Goal: Task Accomplishment & Management: Manage account settings

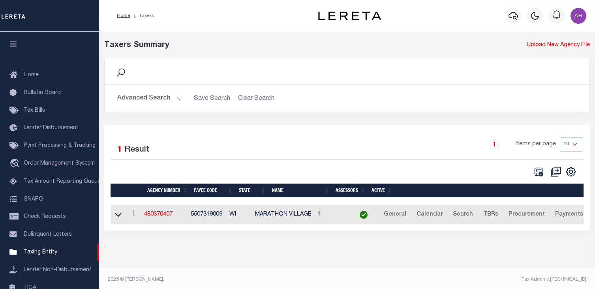
select select
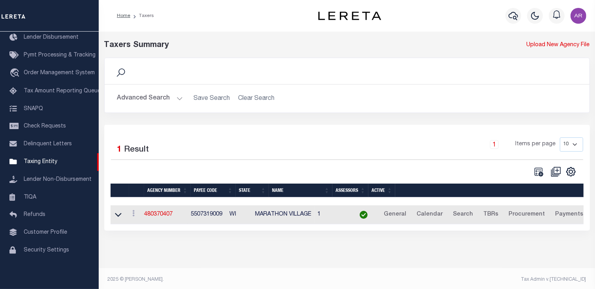
click at [176, 97] on button "Advanced Search" at bounding box center [150, 98] width 66 height 15
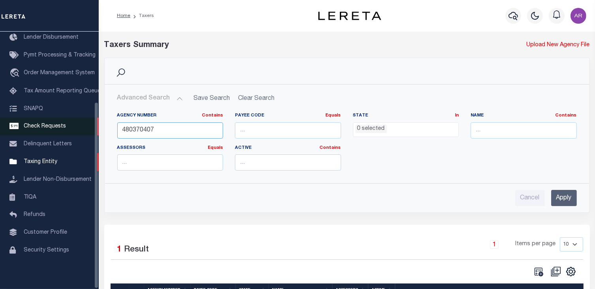
drag, startPoint x: 173, startPoint y: 126, endPoint x: 98, endPoint y: 126, distance: 75.4
click at [98, 126] on div "Home Taxers Profile" at bounding box center [297, 177] width 595 height 355
paste input "210250433"
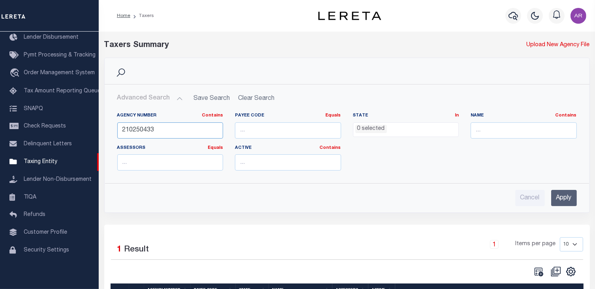
type input "210250433"
click at [563, 198] on input "Apply" at bounding box center [564, 198] width 26 height 16
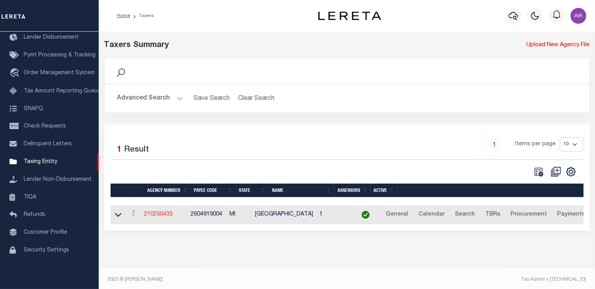
click at [166, 214] on link "210250433" at bounding box center [158, 215] width 28 height 6
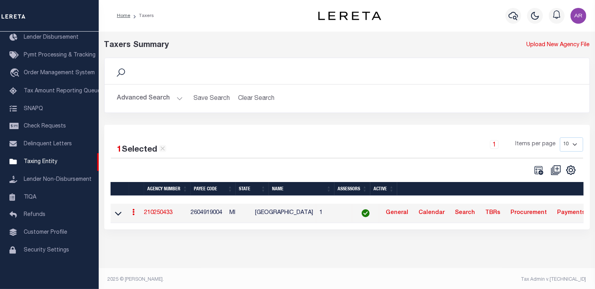
click at [166, 214] on link "210250433" at bounding box center [158, 213] width 28 height 6
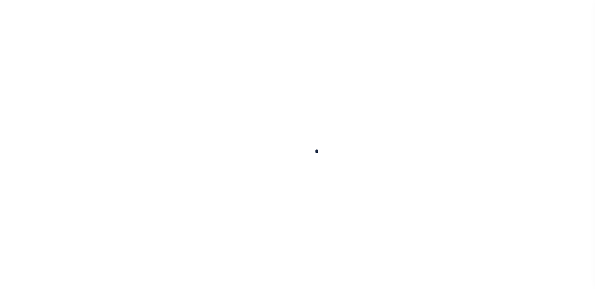
select select
checkbox input "false"
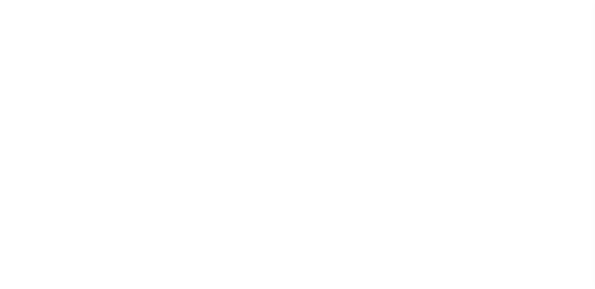
checkbox input "false"
type input "2604919004"
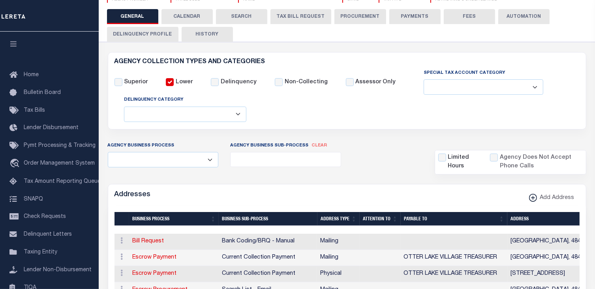
scroll to position [78, 0]
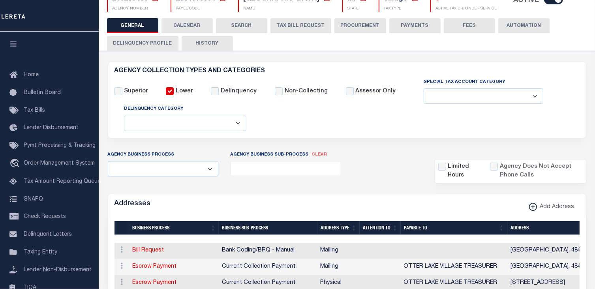
click at [577, 69] on h6 "AGENCY COLLECTION TYPES AND CATEGORIES" at bounding box center [346, 71] width 465 height 7
click at [473, 24] on button "FEES" at bounding box center [469, 25] width 51 height 15
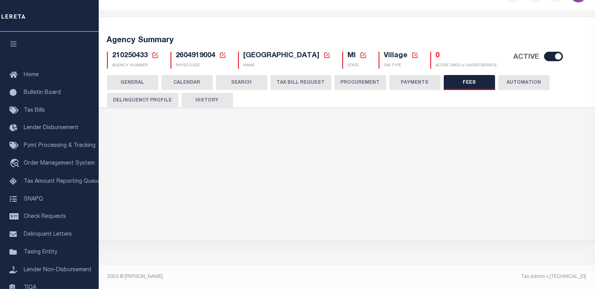
scroll to position [33, 0]
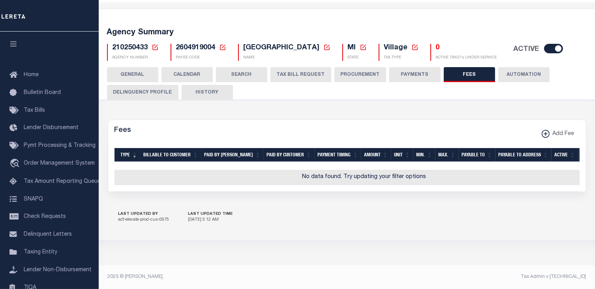
click at [414, 67] on button "PAYMENTS" at bounding box center [414, 74] width 51 height 15
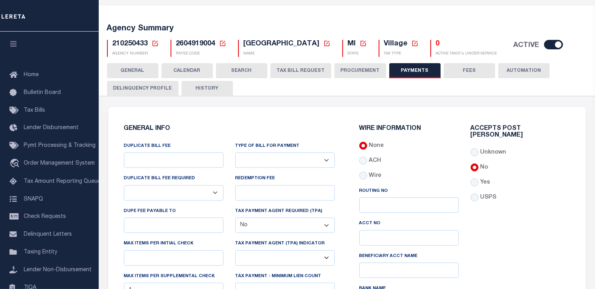
scroll to position [141, 0]
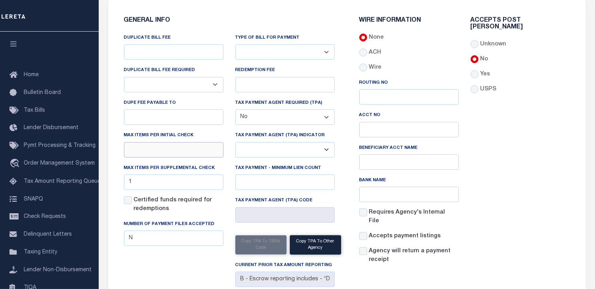
click at [152, 150] on input "text" at bounding box center [173, 149] width 99 height 15
type input "1"
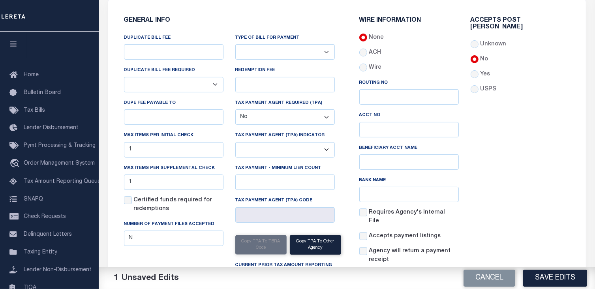
click at [524, 139] on div "Accepts Post [PERSON_NAME] Unknown No Yes" at bounding box center [520, 143] width 111 height 253
click at [556, 275] on button "Save Edits" at bounding box center [555, 278] width 64 height 17
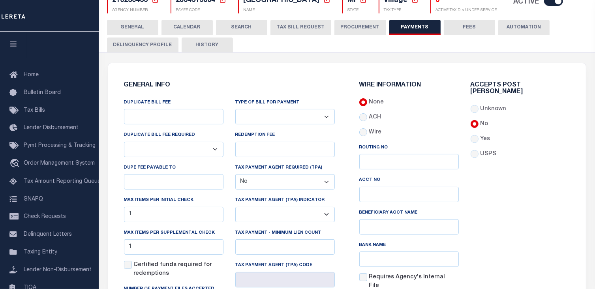
scroll to position [0, 0]
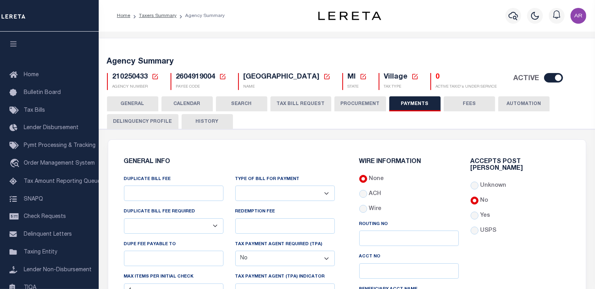
click at [140, 102] on button "GENERAL" at bounding box center [132, 103] width 51 height 15
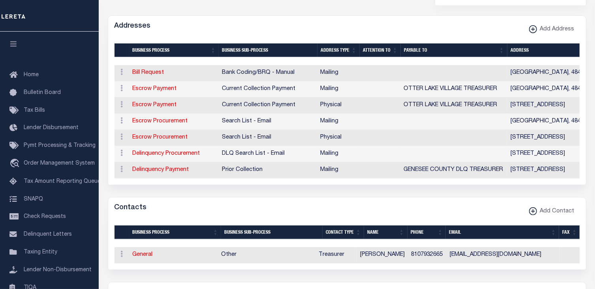
scroll to position [275, 0]
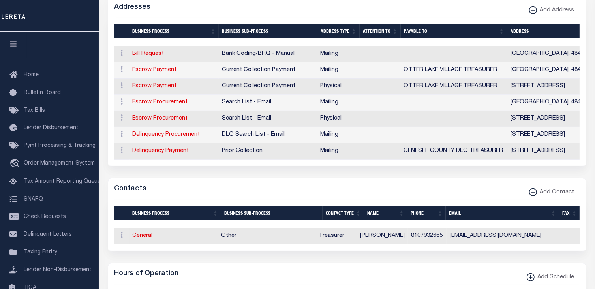
drag, startPoint x: 464, startPoint y: 4, endPoint x: 475, endPoint y: 14, distance: 14.5
click at [464, 4] on div "Addresses Add Address" at bounding box center [347, 8] width 478 height 22
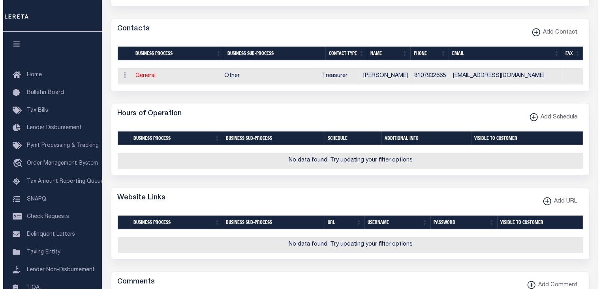
scroll to position [434, 0]
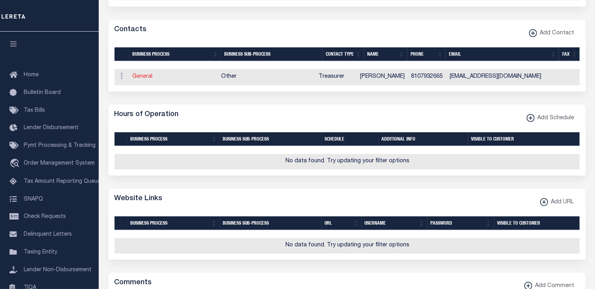
click at [141, 79] on link "General" at bounding box center [143, 77] width 20 height 6
checkbox input "false"
select select
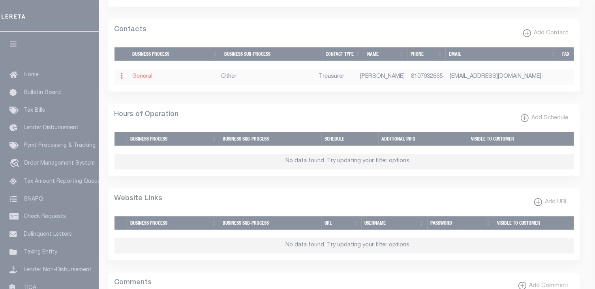
select select "3"
select select "1"
type input "RAY"
type input "BENSON"
type input "8107932665"
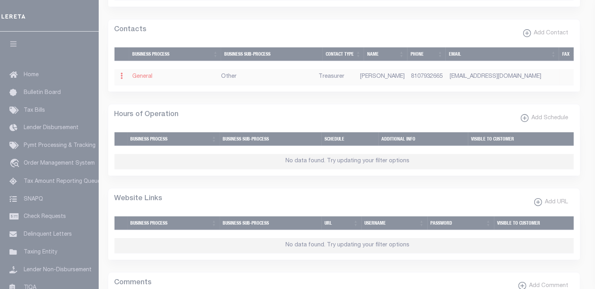
type input "VILLAGEOFOTTERLAKEMI@GMAIL.COM"
select select "6"
select select "39"
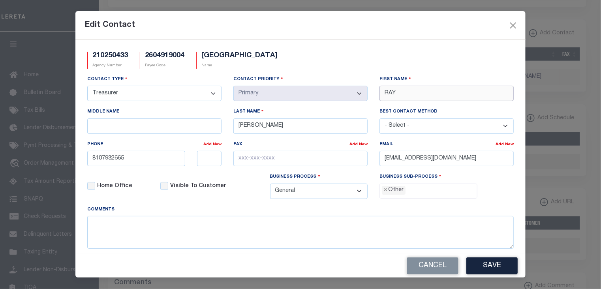
click at [350, 93] on div "Contact Type - Select - Assessor Clerk Internal Contacts 1 Internal Contacts 2 …" at bounding box center [300, 140] width 438 height 130
paste input "TERR"
type input "TERRY"
type input "GILL"
click at [419, 53] on div "210250433 Agency Number 2604919004 Payee Code OTTER LAKE VILLAGE Name" at bounding box center [300, 63] width 438 height 23
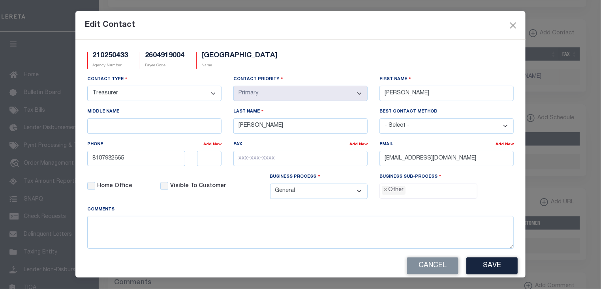
click at [417, 191] on ul "× Other" at bounding box center [428, 189] width 97 height 11
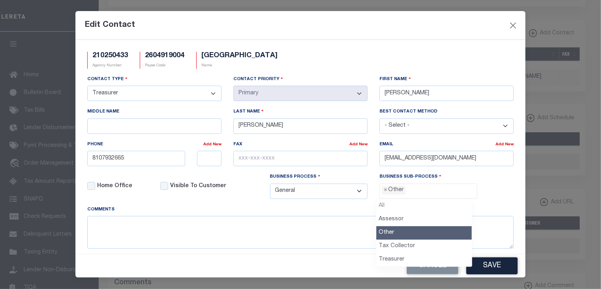
select select
type input "Other"
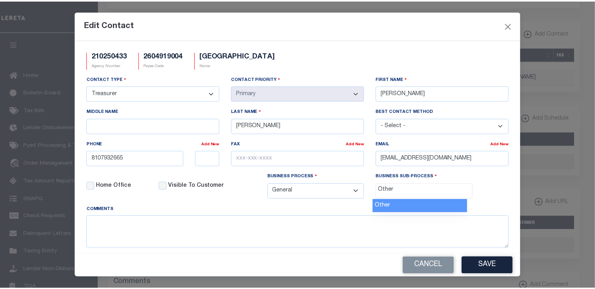
scroll to position [15, 0]
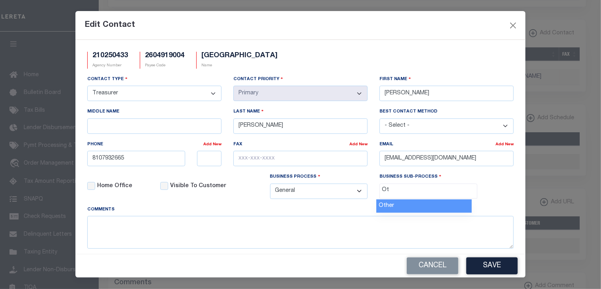
type input "O"
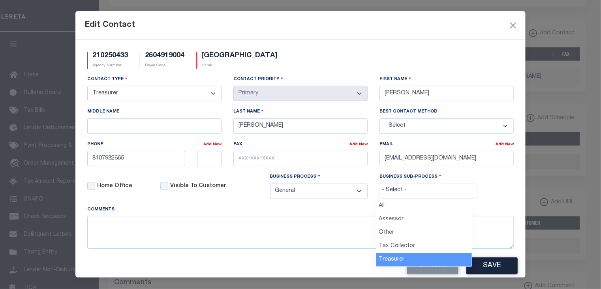
select select "32"
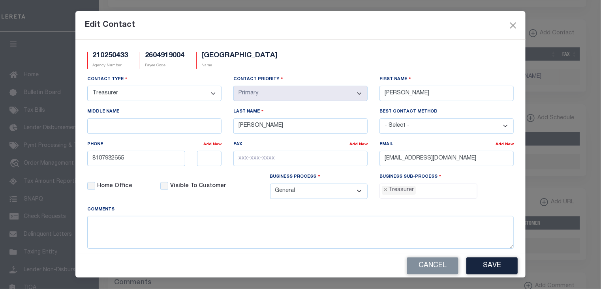
click at [439, 21] on div "Edit Contact" at bounding box center [300, 25] width 450 height 29
drag, startPoint x: 499, startPoint y: 160, endPoint x: 347, endPoint y: 160, distance: 152.0
click at [347, 160] on div "Contact Type - Select - Assessor Clerk Internal Contacts 1 Internal Contacts 2 …" at bounding box center [300, 140] width 438 height 130
paste input "CLERK"
type input "CLERKOTTERLAKEMI@GMAIL.COM"
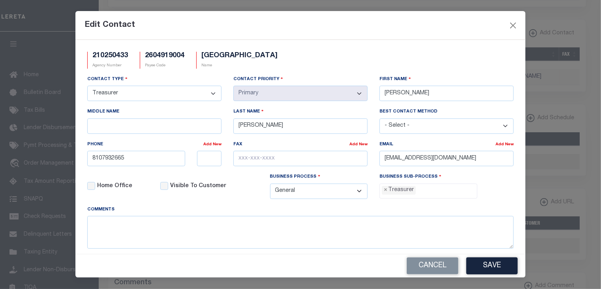
click at [442, 28] on div "Edit Contact" at bounding box center [300, 25] width 450 height 29
click at [496, 265] on button "Save" at bounding box center [491, 265] width 51 height 17
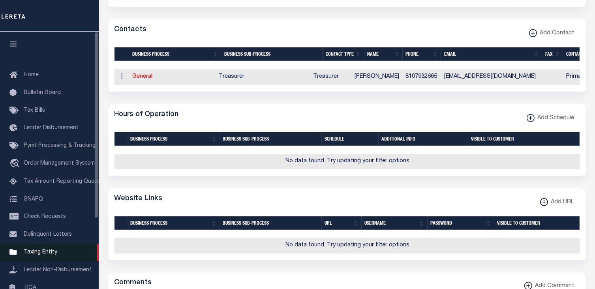
click at [46, 255] on span "Taxing Entity" at bounding box center [41, 253] width 34 height 6
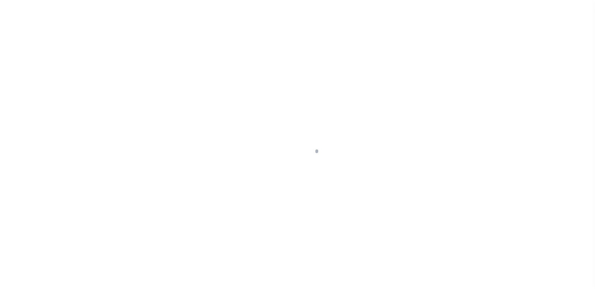
select select
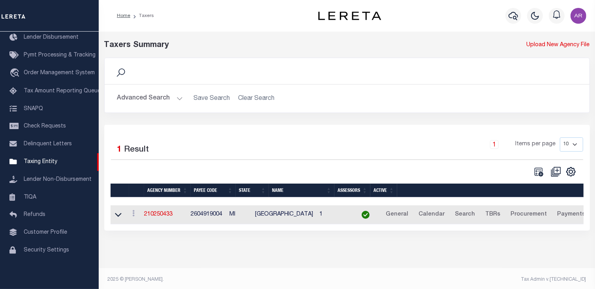
click at [176, 96] on button "Advanced Search" at bounding box center [150, 98] width 66 height 15
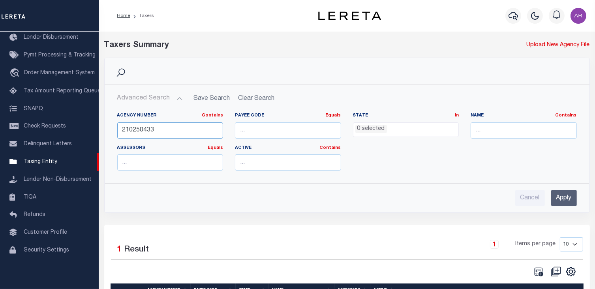
drag, startPoint x: 167, startPoint y: 130, endPoint x: 118, endPoint y: 125, distance: 49.3
click at [118, 125] on input "210250433" at bounding box center [170, 130] width 106 height 16
type input "450010208"
click at [564, 199] on input "Apply" at bounding box center [564, 198] width 26 height 16
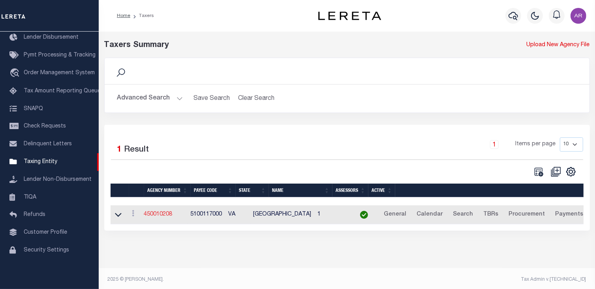
click at [167, 215] on link "450010208" at bounding box center [158, 215] width 28 height 6
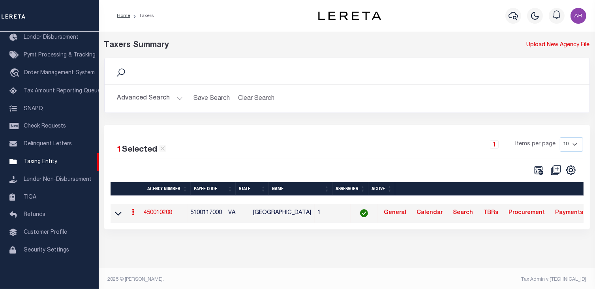
click at [167, 215] on link "450010208" at bounding box center [158, 213] width 28 height 6
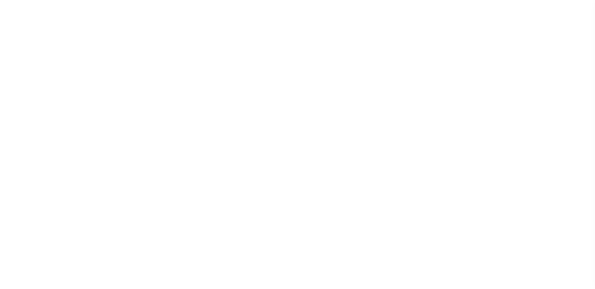
select select
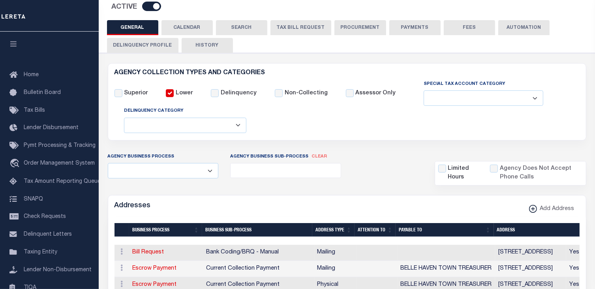
scroll to position [89, 0]
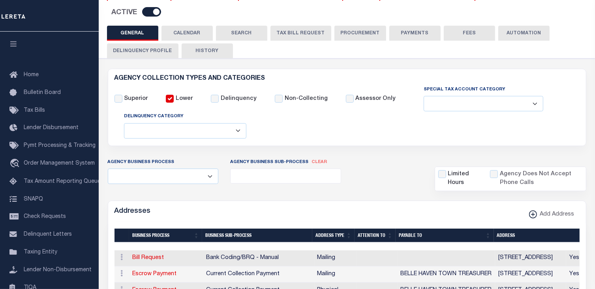
click at [578, 47] on div "GENERAL CALENDAR SEARCH TAX BILL REQUEST PROCUREMENT PAYMENTS" at bounding box center [347, 42] width 480 height 32
click at [461, 32] on button "FEES" at bounding box center [469, 33] width 51 height 15
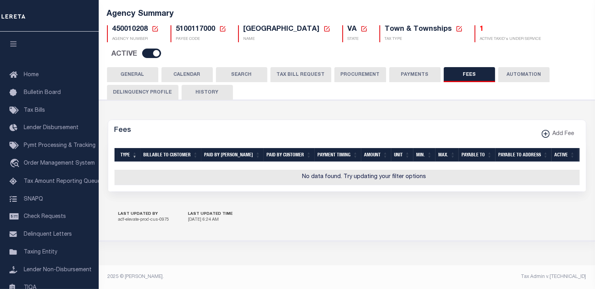
scroll to position [52, 0]
click at [408, 69] on button "PAYMENTS" at bounding box center [414, 74] width 51 height 15
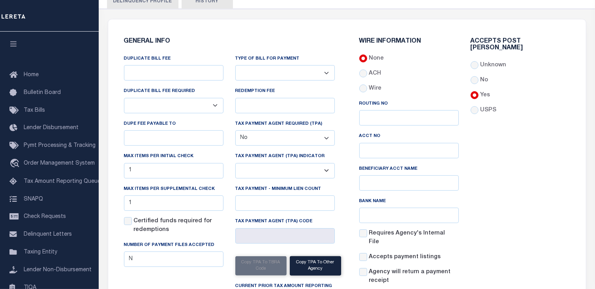
scroll to position [178, 0]
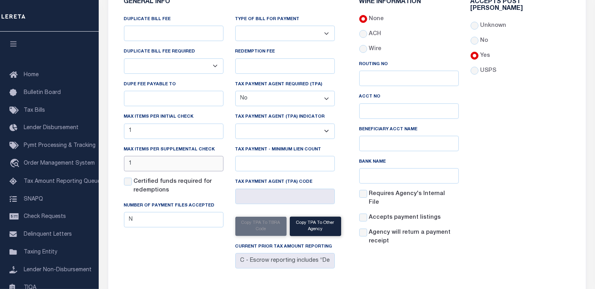
click at [171, 165] on input "1" at bounding box center [173, 163] width 99 height 15
click at [164, 132] on input "1" at bounding box center [173, 131] width 99 height 15
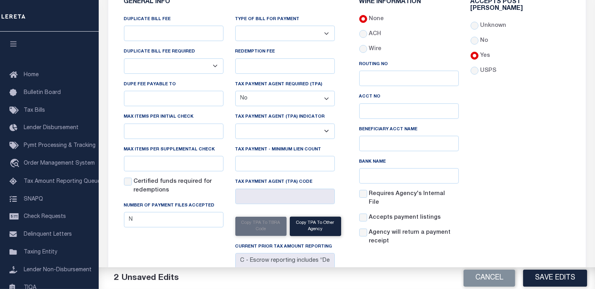
click at [528, 135] on div "Accepts Post [PERSON_NAME] Unknown No Yes" at bounding box center [520, 125] width 111 height 253
click at [561, 277] on button "Save Edits" at bounding box center [555, 278] width 64 height 17
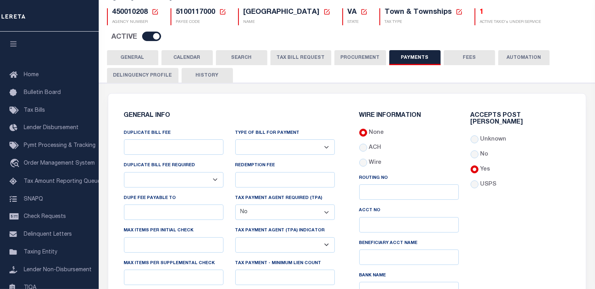
scroll to position [55, 0]
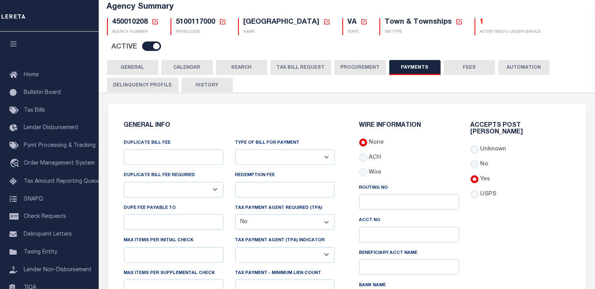
click at [141, 69] on button "GENERAL" at bounding box center [132, 67] width 51 height 15
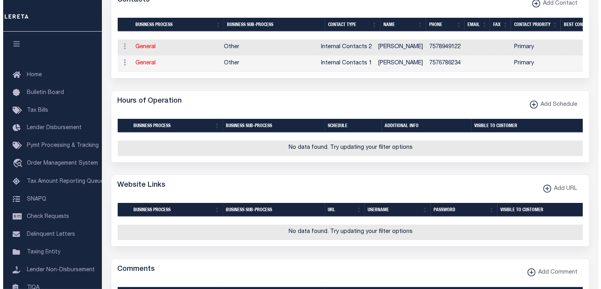
scroll to position [505, 0]
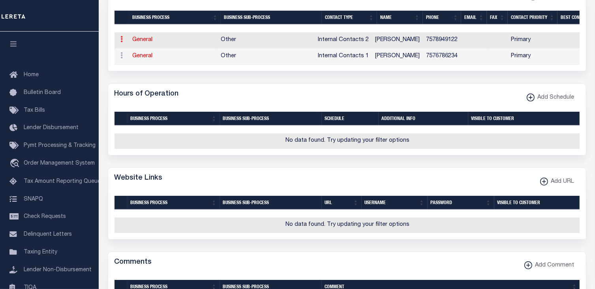
click at [122, 42] on icon at bounding box center [122, 39] width 2 height 6
click at [152, 80] on link "Delete Contact" at bounding box center [148, 78] width 60 height 13
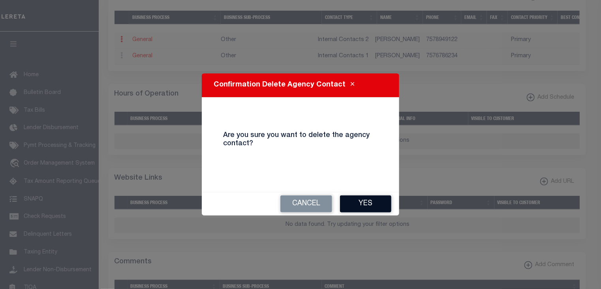
click at [377, 203] on button "Yes" at bounding box center [365, 203] width 51 height 17
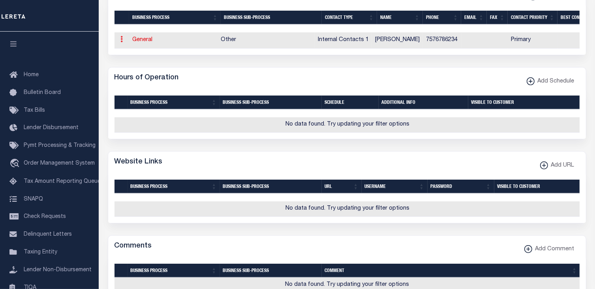
click at [122, 42] on icon at bounding box center [122, 39] width 2 height 6
click at [148, 68] on link "Edit Contact" at bounding box center [148, 64] width 60 height 13
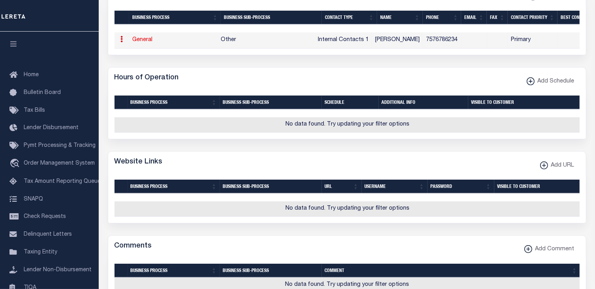
checkbox input "false"
select select
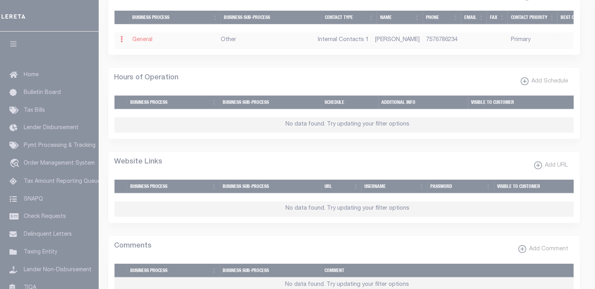
select select "5"
select select "1"
type input "MARIAN"
type input "LONG"
type input "7576786234"
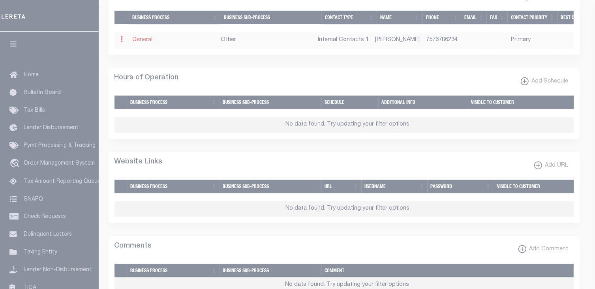
select select "6"
select select "39"
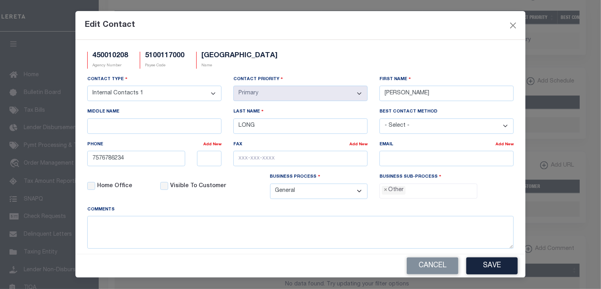
click at [212, 93] on select "- Select - Assessor Clerk Internal Contacts 1 Internal Contacts 2 Internal Cont…" at bounding box center [154, 93] width 134 height 15
select select "3"
click at [87, 86] on select "- Select - Assessor Clerk Internal Contacts 1 Internal Contacts 2 Internal Cont…" at bounding box center [154, 93] width 134 height 15
click at [407, 192] on input "search" at bounding box center [409, 190] width 4 height 9
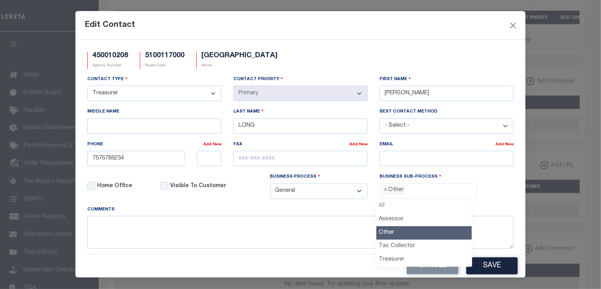
select select
type input "Other"
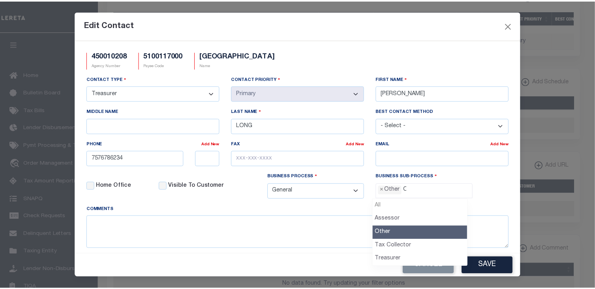
scroll to position [15, 0]
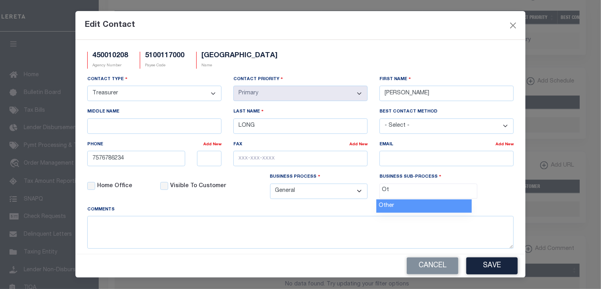
type input "O"
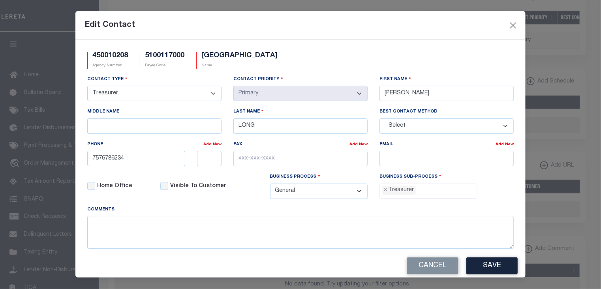
select select "32"
drag, startPoint x: 432, startPoint y: 20, endPoint x: 427, endPoint y: 23, distance: 6.0
click at [432, 20] on div "Edit Contact" at bounding box center [300, 25] width 450 height 29
drag, startPoint x: 283, startPoint y: 124, endPoint x: 216, endPoint y: 120, distance: 67.2
click at [216, 120] on div "Contact Type - Select - Assessor Clerk Internal Contacts 1 Internal Contacts 2 …" at bounding box center [300, 140] width 438 height 130
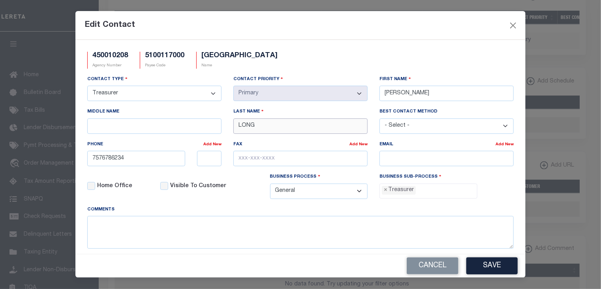
paste input "FRISCH"
type input "FRISCH"
click at [358, 91] on div "Contact Type - Select - Assessor Clerk Internal Contacts 1 Internal Contacts 2 …" at bounding box center [300, 140] width 438 height 130
type input "KIMBERLY"
click at [435, 26] on div "Edit Contact" at bounding box center [300, 25] width 450 height 29
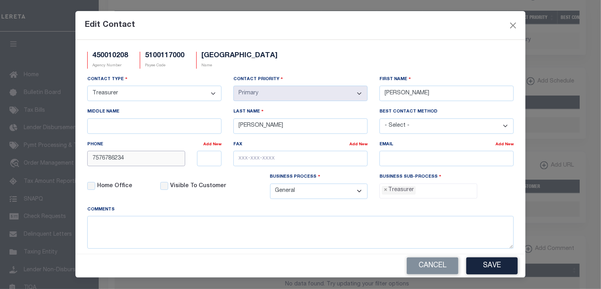
click at [80, 156] on div "450010208 Agency Number 5100117000 Payee Code BELLE HAVEN TOWN Name - Select -" at bounding box center [300, 147] width 450 height 214
paste input "-442-5031"
type input "757-442-5031"
click at [420, 20] on div "Edit Contact" at bounding box center [300, 25] width 450 height 29
click at [388, 160] on input "email" at bounding box center [446, 158] width 134 height 15
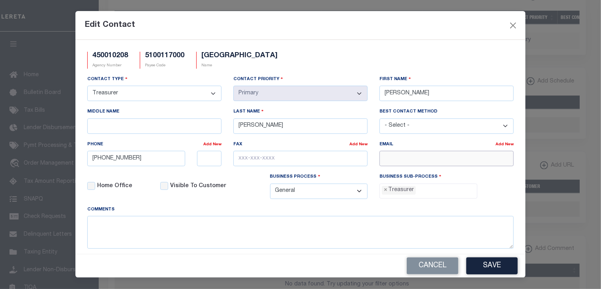
paste input "TOWNOFBELLEHAVEN@GMAIL.COM"
type input "TOWNOFBELLEHAVEN@GMAIL.COM"
click at [505, 263] on button "Save" at bounding box center [491, 265] width 51 height 17
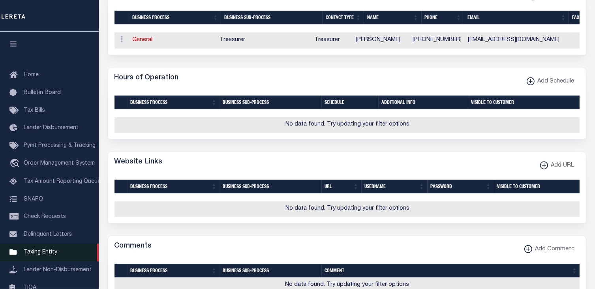
click at [41, 255] on span "Taxing Entity" at bounding box center [41, 253] width 34 height 6
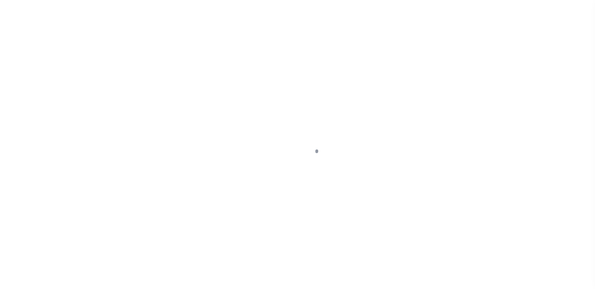
select select
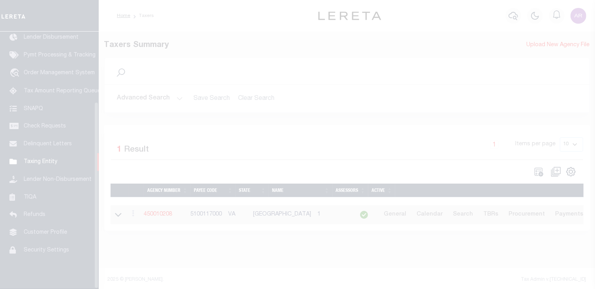
scroll to position [97, 0]
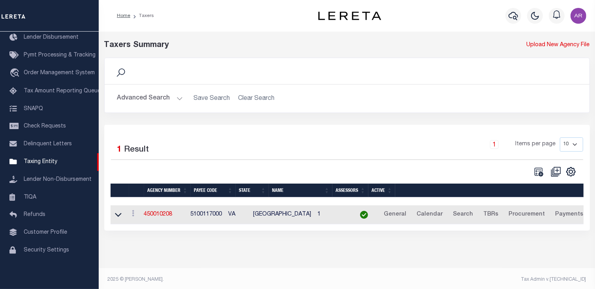
click at [176, 97] on button "Advanced Search" at bounding box center [150, 98] width 66 height 15
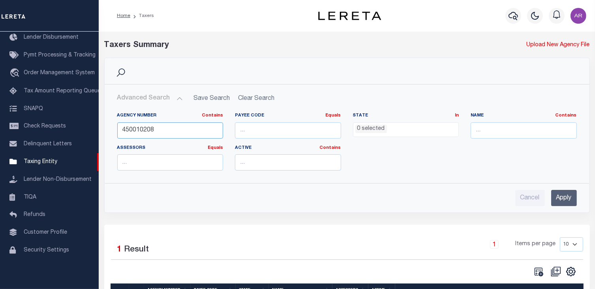
drag, startPoint x: 174, startPoint y: 131, endPoint x: 114, endPoint y: 129, distance: 60.8
click at [114, 129] on div "Agency Number Contains Contains Is 450010208" at bounding box center [170, 129] width 118 height 32
paste input "80680203"
type input "480680203"
click at [562, 195] on input "Apply" at bounding box center [564, 198] width 26 height 16
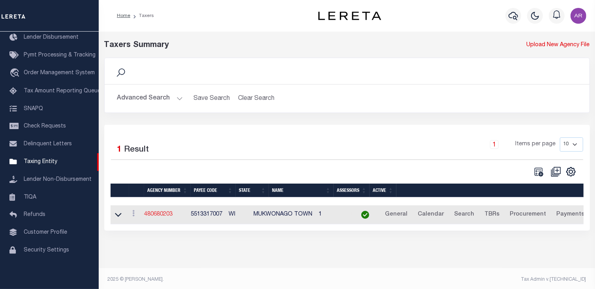
click at [156, 214] on link "480680203" at bounding box center [158, 215] width 28 height 6
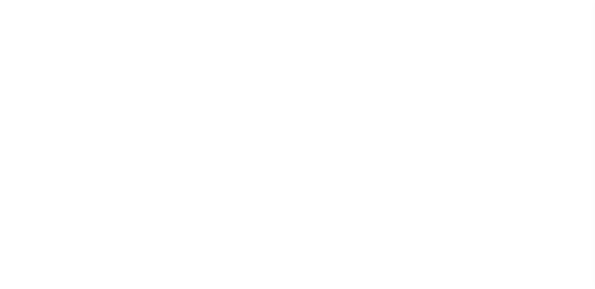
select select
select select "false"
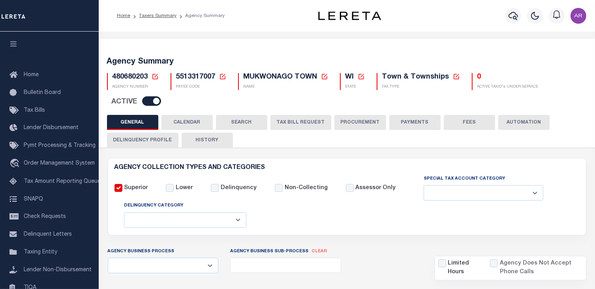
click at [476, 122] on button "FEES" at bounding box center [469, 122] width 51 height 15
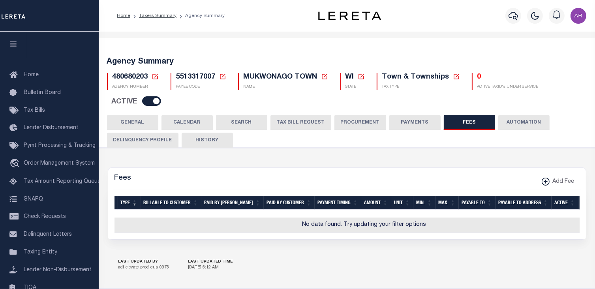
click at [412, 120] on button "PAYMENTS" at bounding box center [414, 122] width 51 height 15
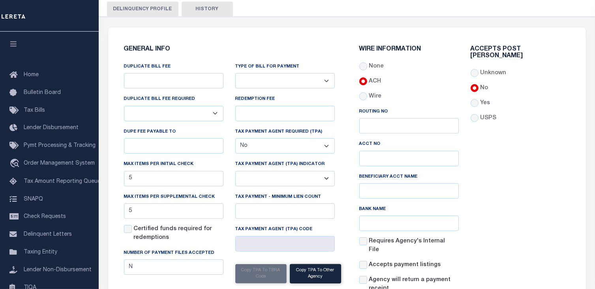
scroll to position [146, 0]
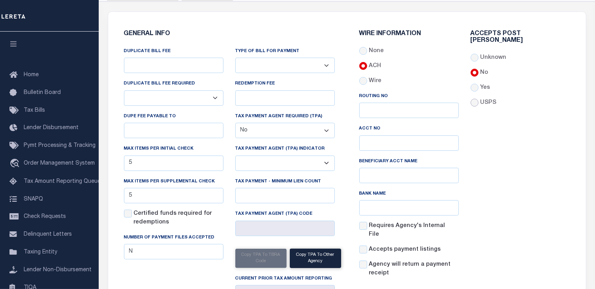
click at [475, 99] on input "USPS" at bounding box center [475, 103] width 8 height 8
radio input "true"
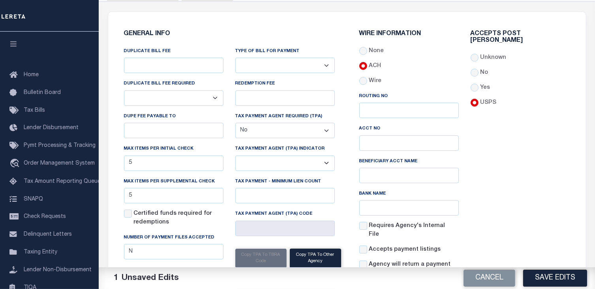
click at [528, 184] on div "Accepts Post Mark Unknown No Yes" at bounding box center [520, 157] width 111 height 253
click at [554, 276] on button "Save Edits" at bounding box center [555, 278] width 64 height 17
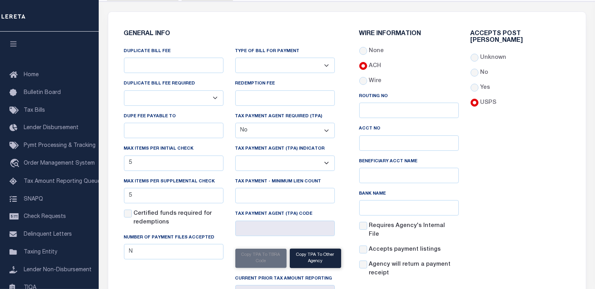
scroll to position [0, 0]
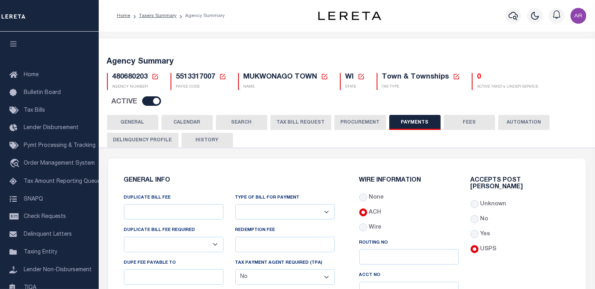
click at [144, 122] on button "GENERAL" at bounding box center [132, 122] width 51 height 15
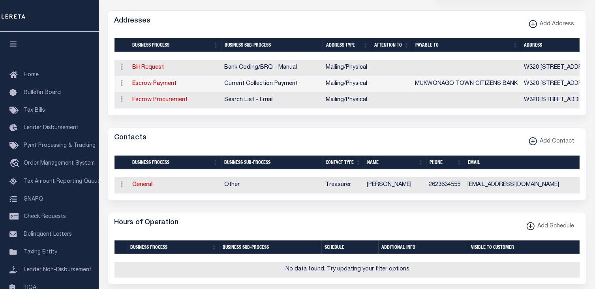
scroll to position [270, 0]
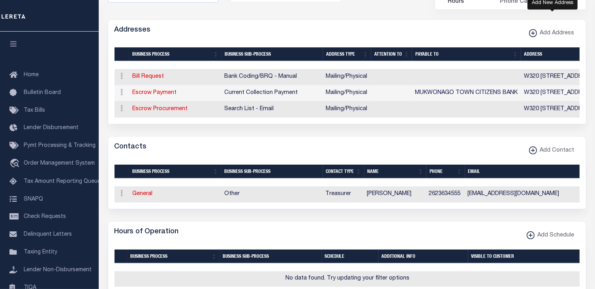
click at [535, 31] on xmlns\ "button" at bounding box center [533, 33] width 8 height 8
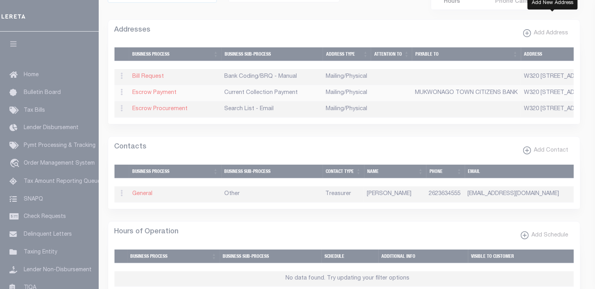
select select "1"
checkbox input "true"
select select
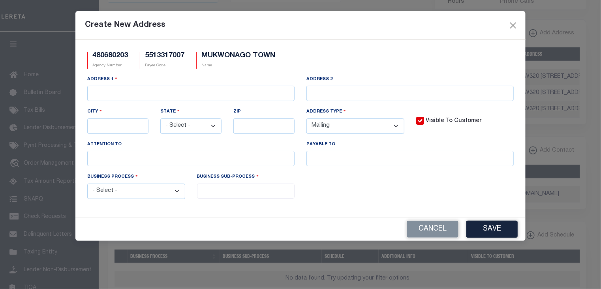
click at [176, 192] on select "- Select - Automation Bill Request Delinquency Payment Delinquency Procurement …" at bounding box center [136, 191] width 98 height 15
click at [430, 21] on div "Create New Address" at bounding box center [300, 25] width 450 height 29
click at [236, 188] on ul at bounding box center [245, 189] width 97 height 11
click at [515, 24] on button "Close" at bounding box center [513, 25] width 10 height 10
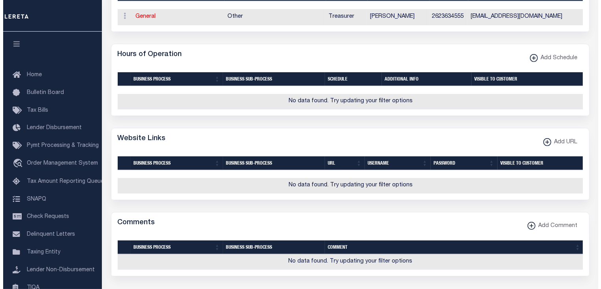
scroll to position [452, 0]
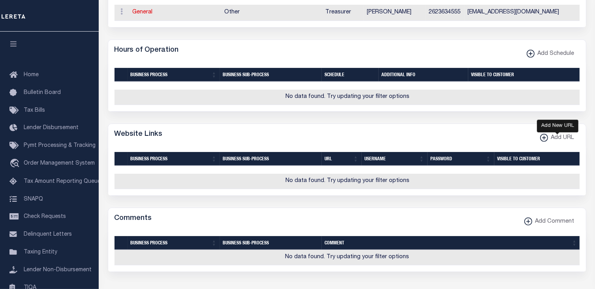
click at [543, 142] on xmlns\ "button" at bounding box center [544, 138] width 8 height 8
select select
checkbox input "true"
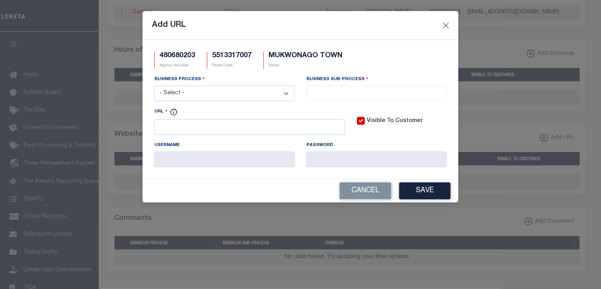
drag, startPoint x: 287, startPoint y: 94, endPoint x: 276, endPoint y: 98, distance: 11.6
click at [287, 94] on select "- Select - All Automation Bill Request Delinquency Payment Delinquency Procurem…" at bounding box center [224, 93] width 140 height 15
select select "6"
click at [154, 86] on select "- Select - All Automation Bill Request Delinquency Payment Delinquency Procurem…" at bounding box center [224, 93] width 140 height 15
click at [320, 92] on input "search" at bounding box center [376, 92] width 135 height 9
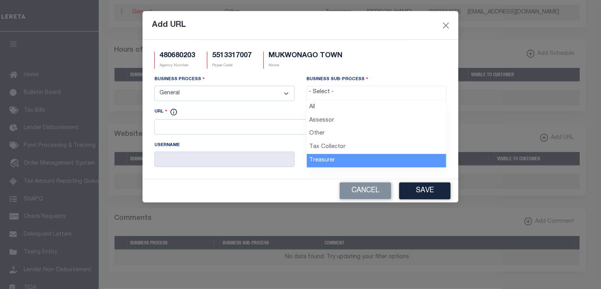
select select "32"
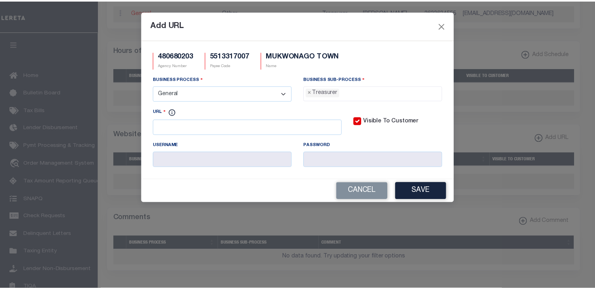
scroll to position [29, 0]
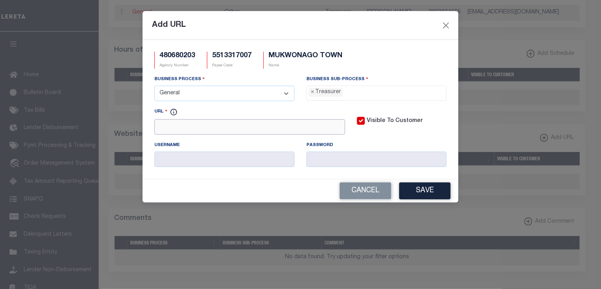
click at [231, 129] on input "URL" at bounding box center [249, 126] width 191 height 15
paste input "http://tax.waukeshacounty.gov/"
type input "http://tax.waukeshacounty.gov/"
click at [420, 193] on button "Save" at bounding box center [424, 190] width 51 height 17
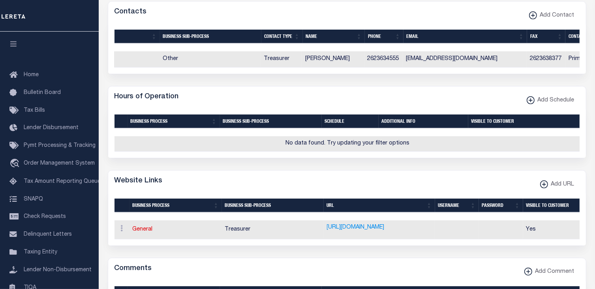
scroll to position [0, 0]
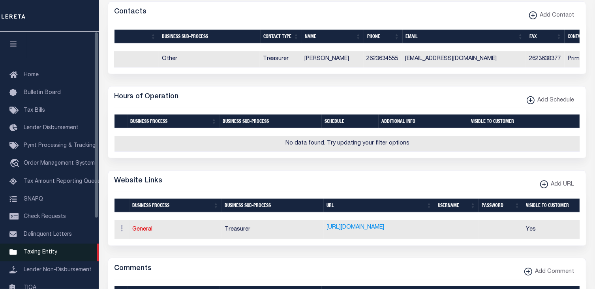
click at [45, 254] on span "Taxing Entity" at bounding box center [41, 253] width 34 height 6
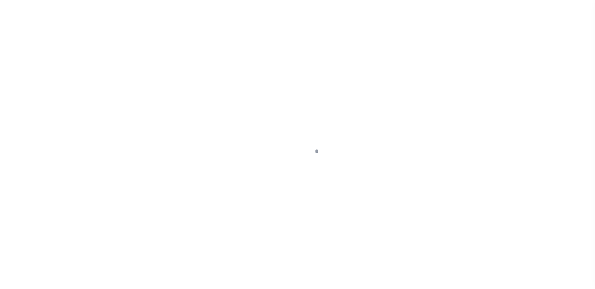
select select
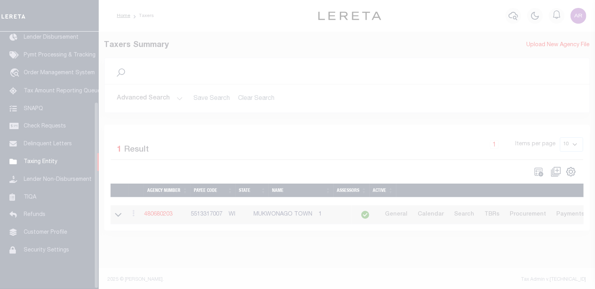
scroll to position [97, 0]
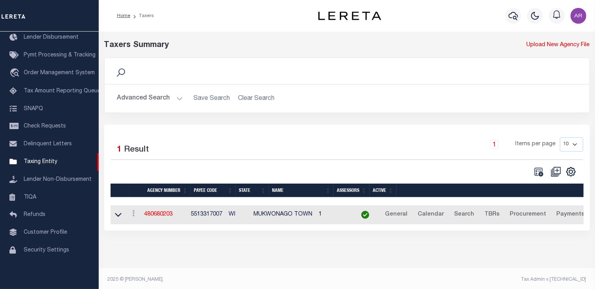
click at [178, 97] on button "Advanced Search" at bounding box center [150, 98] width 66 height 15
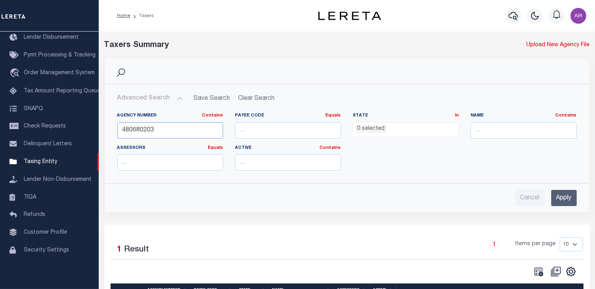
drag, startPoint x: 174, startPoint y: 131, endPoint x: 103, endPoint y: 131, distance: 71.1
click at [103, 131] on div "Search Advanced Search Save Search Clear Search tblPayees_dynamictable_____Defa…" at bounding box center [346, 141] width 497 height 167
paste input "090102"
type input "480090102"
click at [566, 197] on input "Apply" at bounding box center [564, 198] width 26 height 16
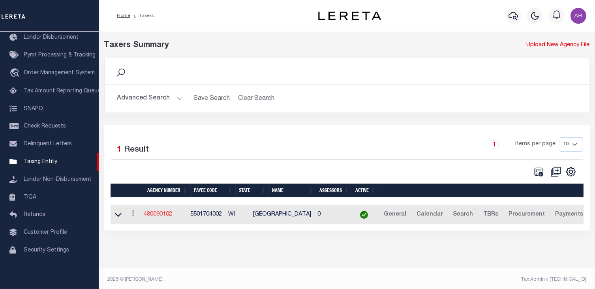
click at [166, 214] on link "480090102" at bounding box center [158, 215] width 28 height 6
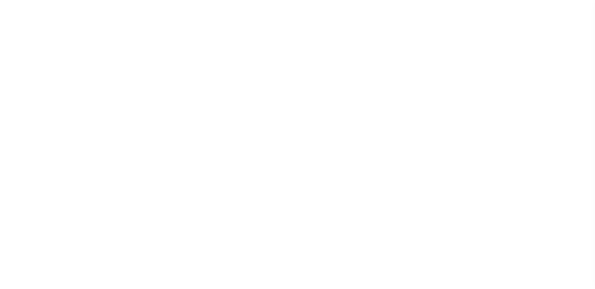
select select
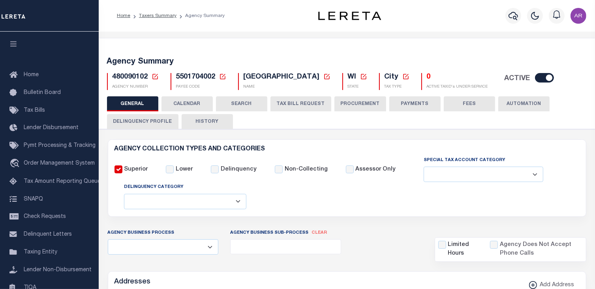
drag, startPoint x: 557, startPoint y: 56, endPoint x: 581, endPoint y: 54, distance: 24.1
click at [557, 56] on div "Agency Summary 480090102 Agency Number Edit Cancel Ok New Agency Number Cancel …" at bounding box center [347, 72] width 499 height 49
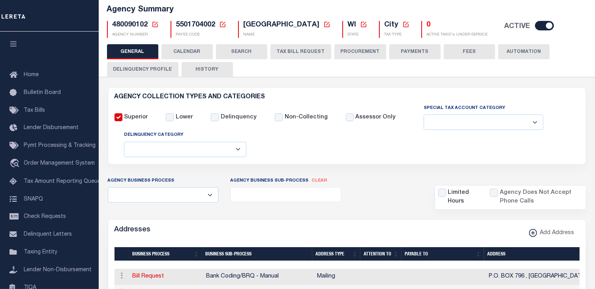
scroll to position [54, 0]
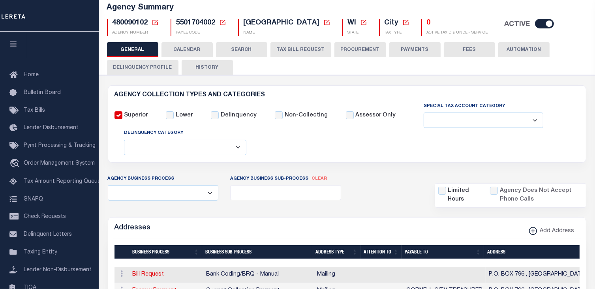
click at [479, 49] on button "FEES" at bounding box center [469, 49] width 51 height 15
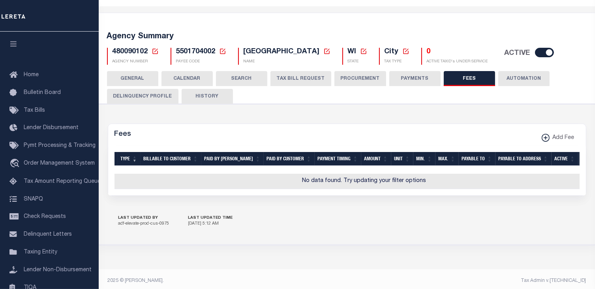
scroll to position [33, 0]
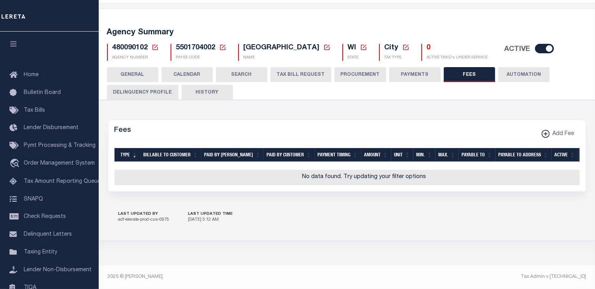
click at [418, 69] on button "PAYMENTS" at bounding box center [414, 74] width 51 height 15
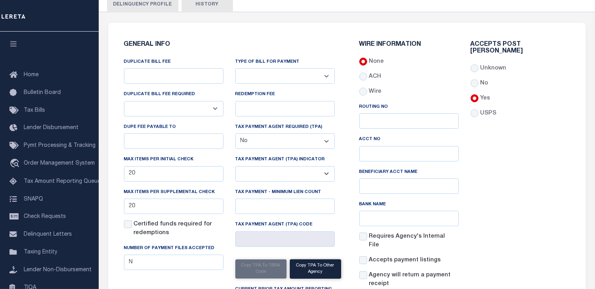
scroll to position [127, 0]
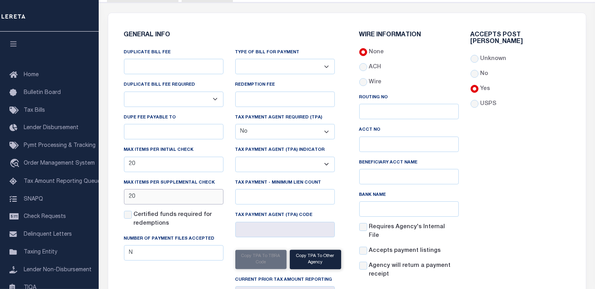
click at [191, 192] on input "20" at bounding box center [173, 196] width 99 height 15
type input "2"
click at [189, 165] on input "20" at bounding box center [173, 164] width 99 height 15
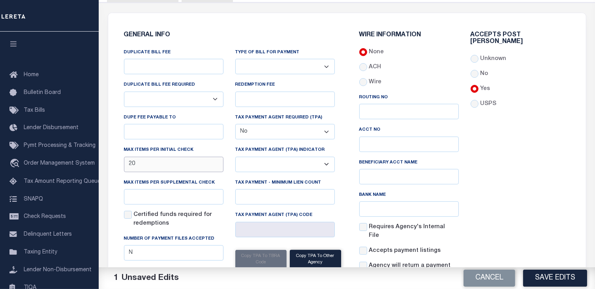
type input "2"
click at [533, 189] on div "Accepts Post [PERSON_NAME] Unknown No Yes" at bounding box center [520, 158] width 111 height 253
click at [567, 278] on button "Save Edits" at bounding box center [555, 278] width 64 height 17
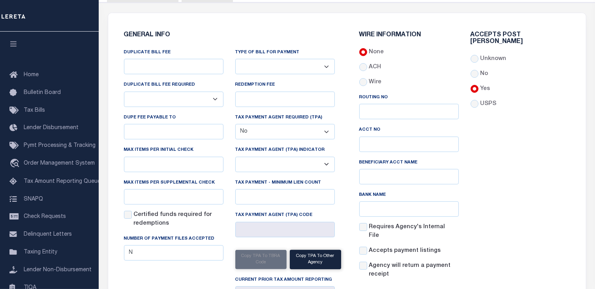
scroll to position [0, 0]
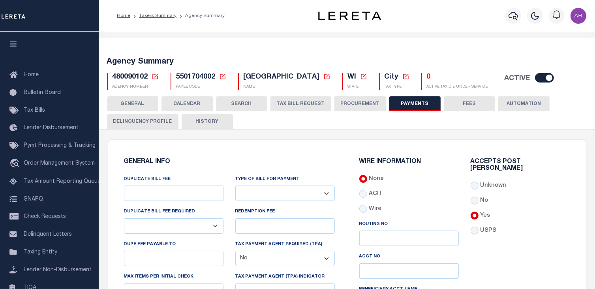
click at [142, 103] on button "GENERAL" at bounding box center [132, 103] width 51 height 15
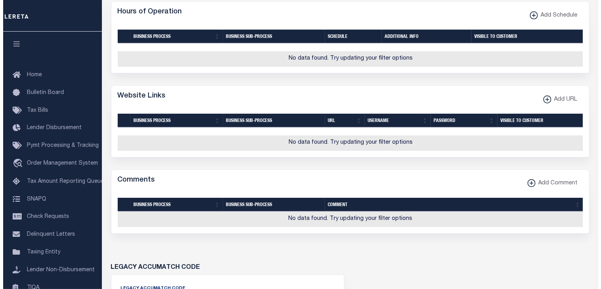
scroll to position [565, 0]
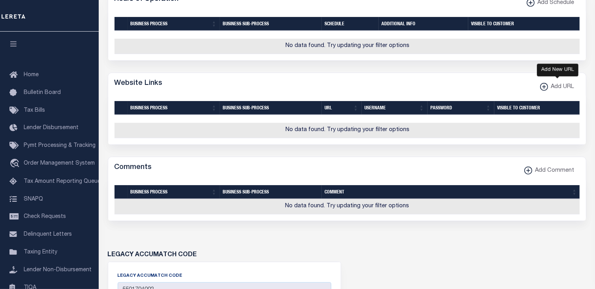
click at [545, 91] on xmlns\ "button" at bounding box center [544, 87] width 8 height 8
select select
checkbox input "true"
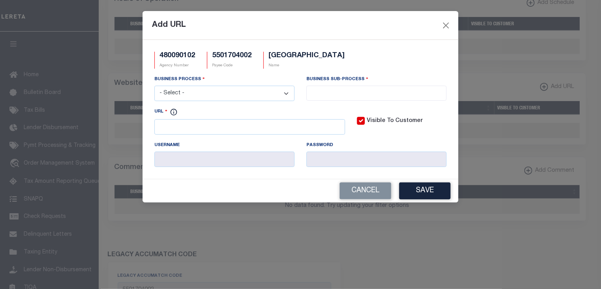
click at [285, 91] on select "- Select - All Automation Bill Request Delinquency Payment Delinquency Procurem…" at bounding box center [224, 93] width 140 height 15
select select "6"
click at [154, 86] on select "- Select - All Automation Bill Request Delinquency Payment Delinquency Procurem…" at bounding box center [224, 93] width 140 height 15
click at [321, 94] on input "search" at bounding box center [376, 92] width 135 height 9
select select "32"
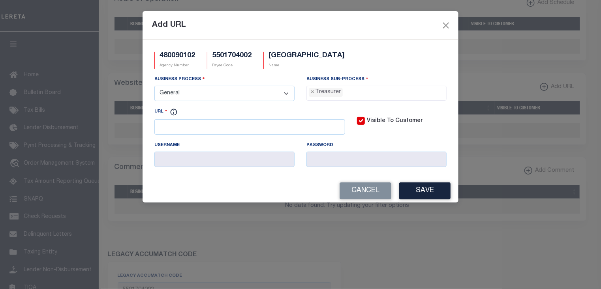
scroll to position [29, 0]
click at [243, 124] on input "URL" at bounding box center [249, 126] width 191 height 15
paste input "[URL][DOMAIN_NAME]"
type input "https://pp-chippewa-co-wi-fb.app.landnav.com/Search/RealEstate/Search"
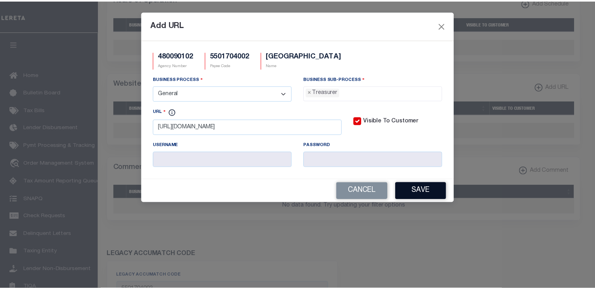
scroll to position [0, 0]
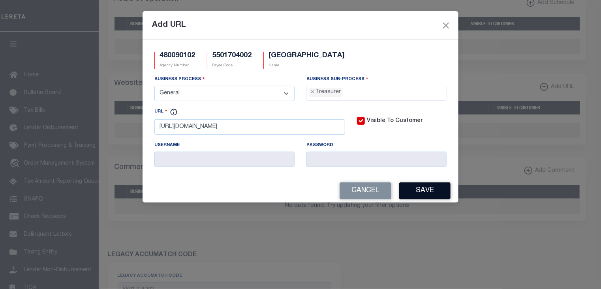
click at [440, 193] on button "Save" at bounding box center [424, 190] width 51 height 17
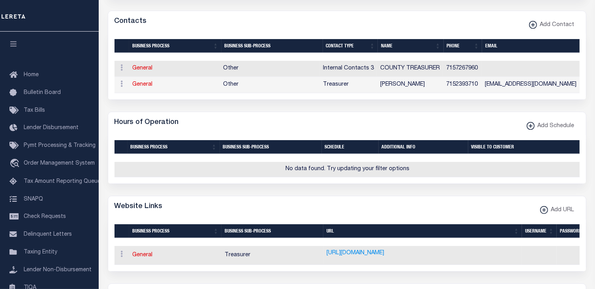
scroll to position [433, 0]
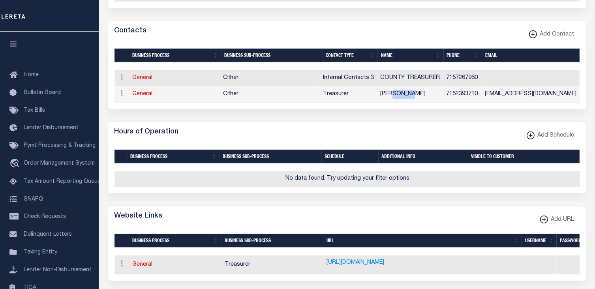
drag, startPoint x: 394, startPoint y: 105, endPoint x: 415, endPoint y: 106, distance: 21.3
click at [415, 103] on div "Business Process Business Sub-Process Contact Type Name Phone Email Fax Contact…" at bounding box center [346, 86] width 465 height 32
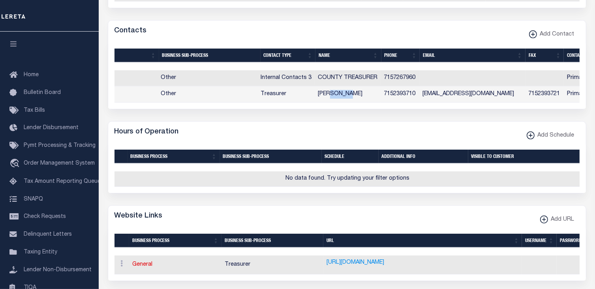
scroll to position [0, 63]
click at [474, 35] on div "Contacts Add Contact" at bounding box center [347, 32] width 478 height 22
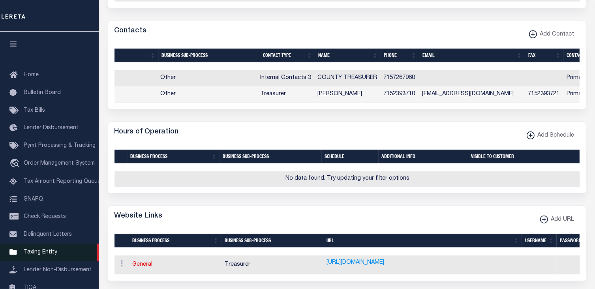
click at [43, 255] on span "Taxing Entity" at bounding box center [41, 253] width 34 height 6
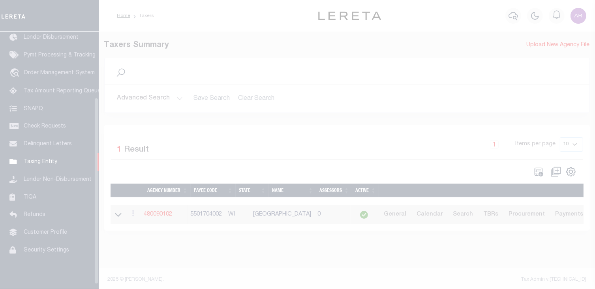
scroll to position [97, 0]
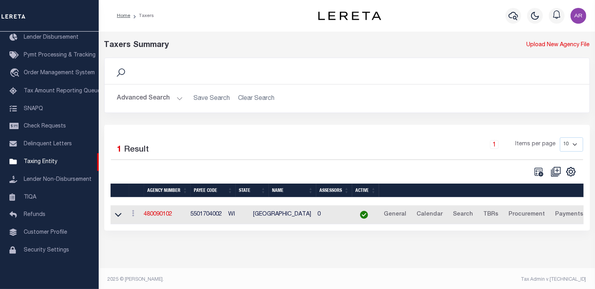
click at [106, 248] on div "Taxers Summary Upload New Agency File Search Advanced Search Save Search Clear …" at bounding box center [347, 143] width 496 height 223
click at [177, 98] on button "Advanced Search" at bounding box center [150, 98] width 66 height 15
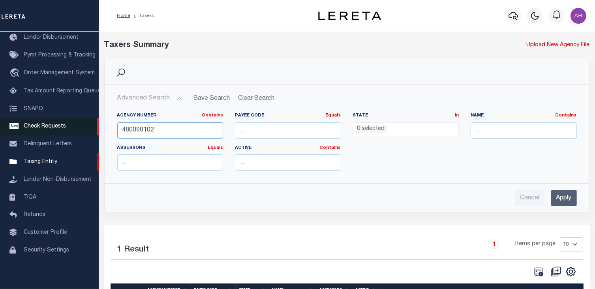
drag, startPoint x: 167, startPoint y: 129, endPoint x: 98, endPoint y: 130, distance: 69.9
click at [98, 130] on div "Home Taxers Profile" at bounding box center [297, 177] width 595 height 355
paste input "540203"
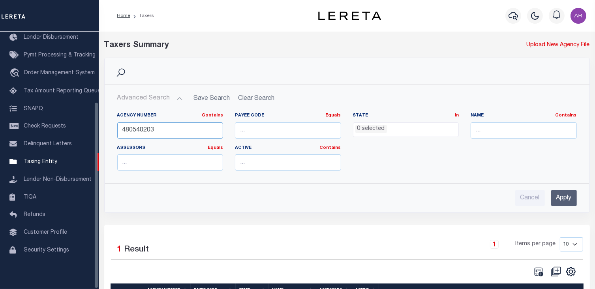
type input "480540203"
click at [568, 197] on input "Apply" at bounding box center [564, 198] width 26 height 16
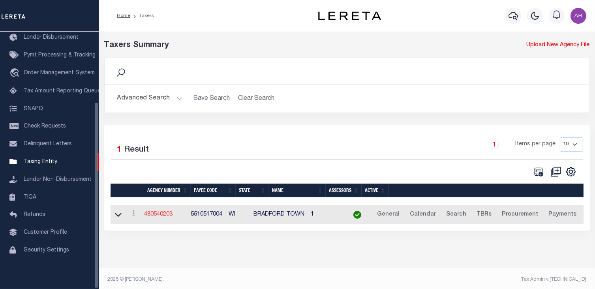
click at [170, 216] on link "480540203" at bounding box center [158, 215] width 28 height 6
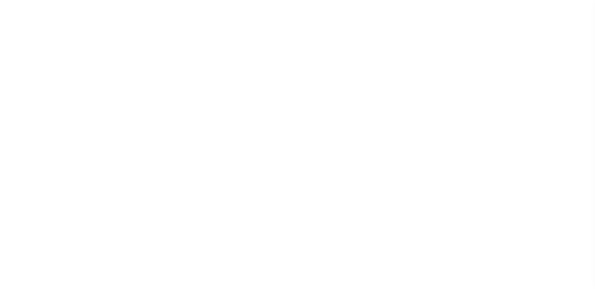
select select
select select "false"
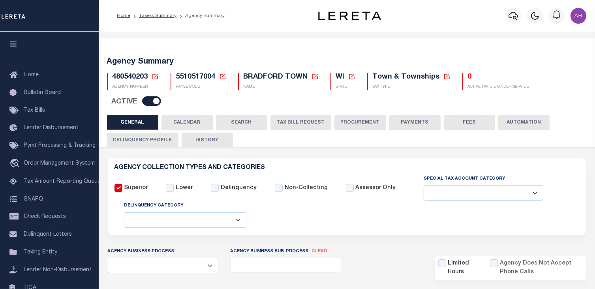
click at [471, 122] on button "FEES" at bounding box center [469, 122] width 51 height 15
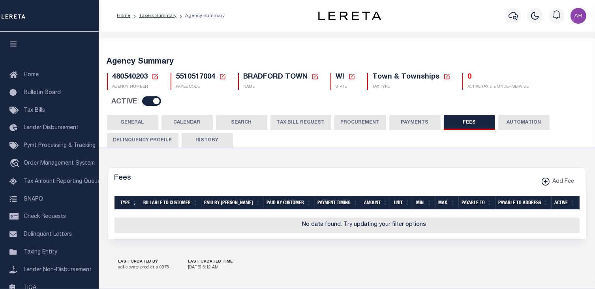
click at [405, 122] on button "PAYMENTS" at bounding box center [414, 122] width 51 height 15
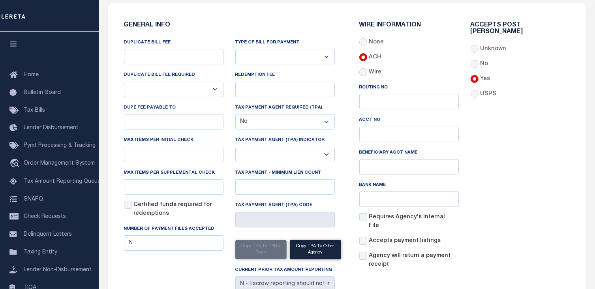
scroll to position [191, 0]
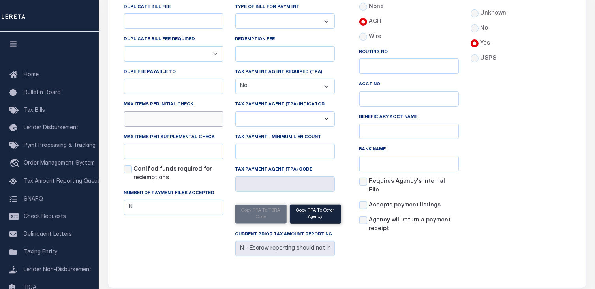
click at [148, 121] on input "text" at bounding box center [173, 118] width 99 height 15
type input "1"
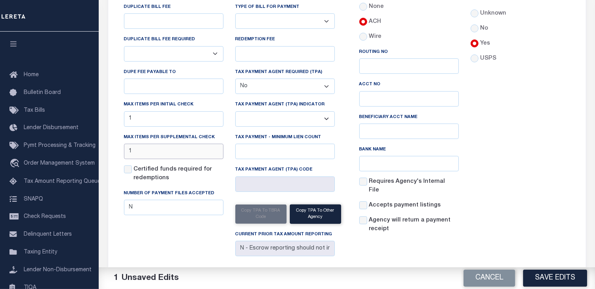
type input "1"
click at [516, 89] on div "Accepts Post Mark Unknown No Yes" at bounding box center [520, 113] width 111 height 253
click at [573, 274] on button "Save Edits" at bounding box center [555, 278] width 64 height 17
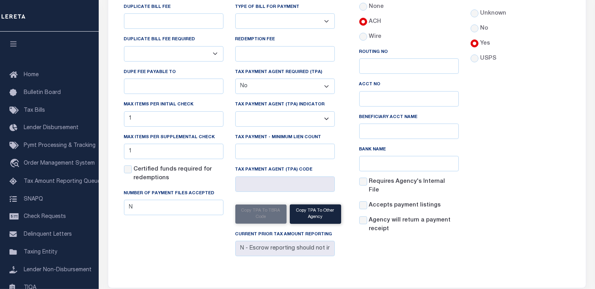
scroll to position [0, 0]
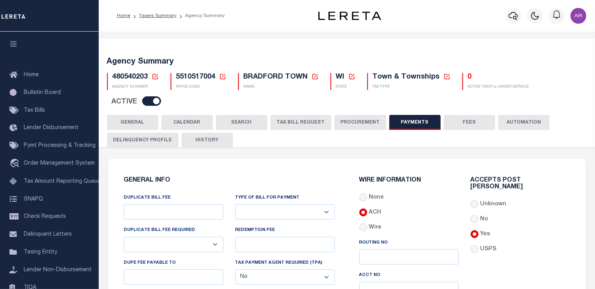
click at [135, 120] on button "GENERAL" at bounding box center [132, 122] width 51 height 15
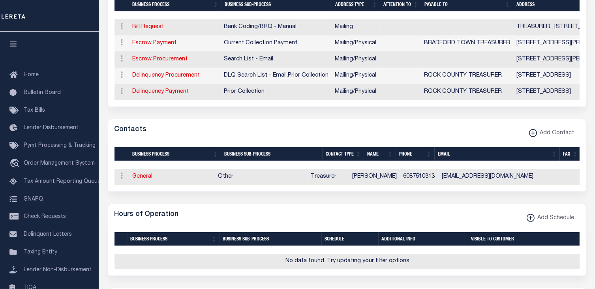
scroll to position [331, 0]
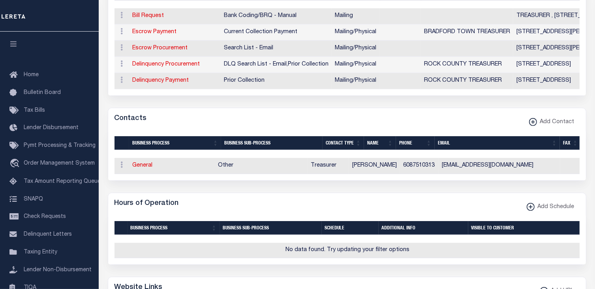
drag, startPoint x: 491, startPoint y: 109, endPoint x: 598, endPoint y: 105, distance: 107.1
click at [491, 109] on form "AGENCY COLLECTION TYPES AND CATEGORIES Superior Lower Delinquency Non-Collectin…" at bounding box center [347, 174] width 478 height 694
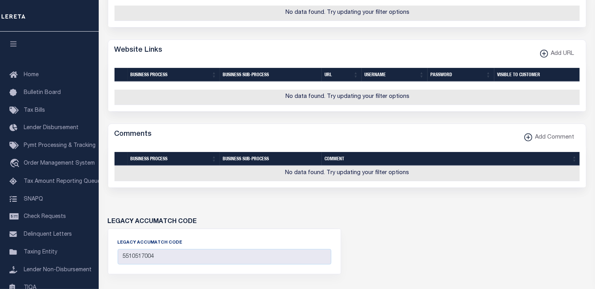
scroll to position [570, 0]
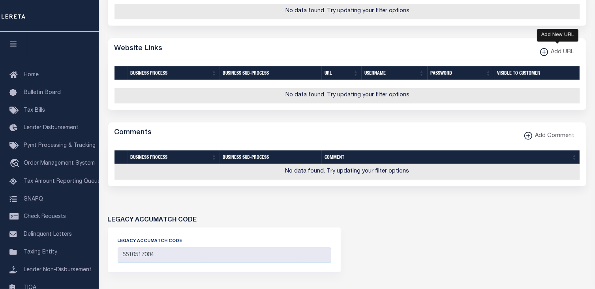
click at [544, 53] on icon "button" at bounding box center [544, 52] width 4 height 1
select select
checkbox input "true"
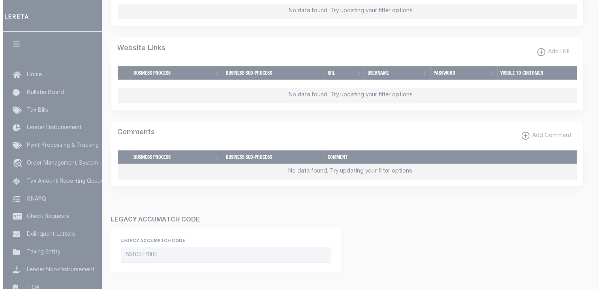
scroll to position [551, 0]
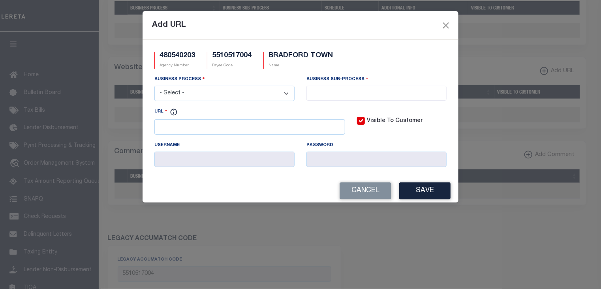
click at [287, 91] on select "- Select - All Automation Bill Request Delinquency Payment Delinquency Procurem…" at bounding box center [224, 93] width 140 height 15
select select "6"
click at [154, 86] on select "- Select - All Automation Bill Request Delinquency Payment Delinquency Procurem…" at bounding box center [224, 93] width 140 height 15
click at [319, 92] on input "search" at bounding box center [376, 92] width 135 height 9
select select "32"
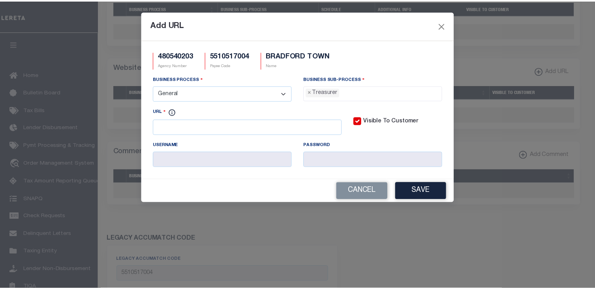
scroll to position [29, 0]
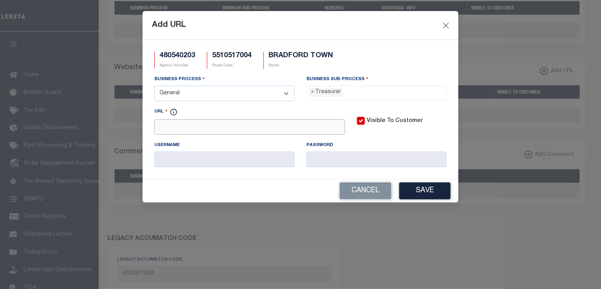
click at [237, 126] on input "URL" at bounding box center [249, 126] width 191 height 15
paste input "http://taxsearch.co.rock.wi.us/disclaimer.php"
type input "http://taxsearch.co.rock.wi.us/disclaimer.php"
click at [418, 193] on button "Save" at bounding box center [424, 190] width 51 height 17
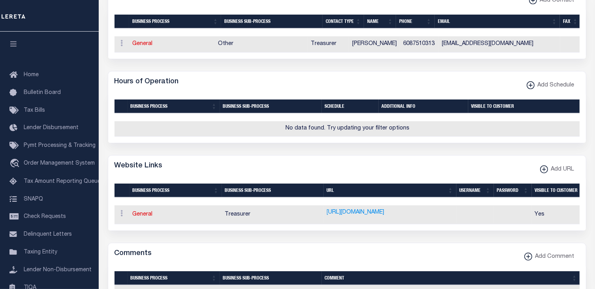
scroll to position [441, 0]
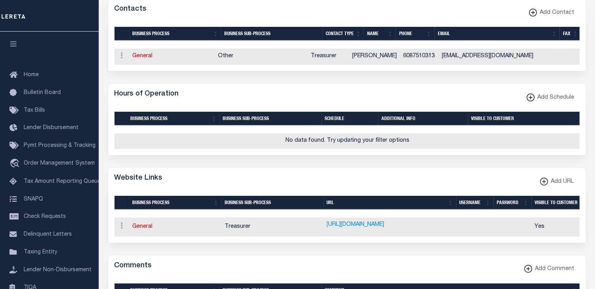
click at [429, 105] on div "Hours of Operation Add Schedule" at bounding box center [347, 95] width 478 height 22
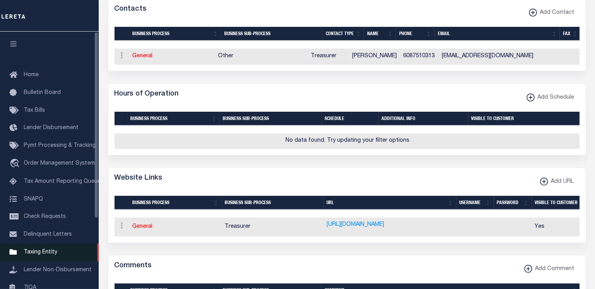
click at [46, 255] on span "Taxing Entity" at bounding box center [41, 253] width 34 height 6
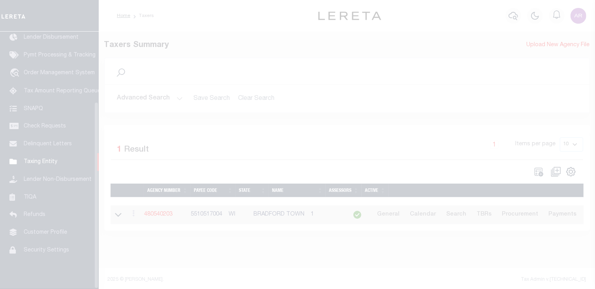
scroll to position [97, 0]
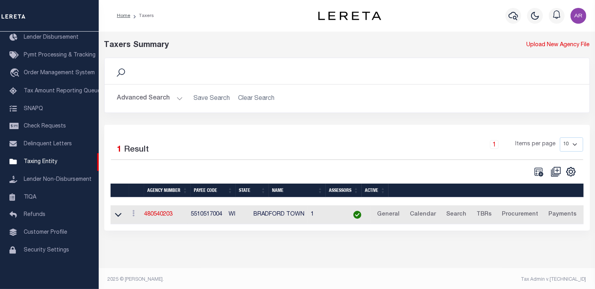
click at [582, 15] on img "button" at bounding box center [578, 16] width 16 height 16
click at [552, 54] on span "Sign out" at bounding box center [547, 56] width 23 height 6
